Goal: Check status

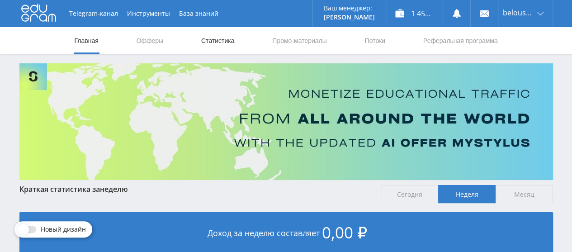
click at [209, 37] on link "Статистика" at bounding box center [217, 40] width 35 height 27
